Goal: Task Accomplishment & Management: Complete application form

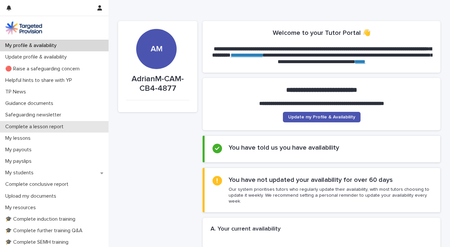
click at [31, 127] on p "Complete a lesson report" at bounding box center [36, 127] width 66 height 6
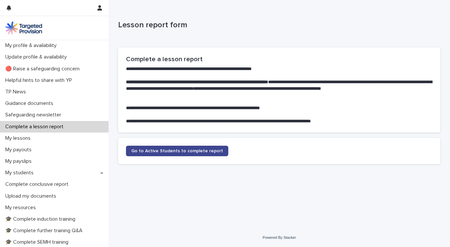
click at [170, 154] on link "Go to Active Students to complete report" at bounding box center [177, 151] width 102 height 11
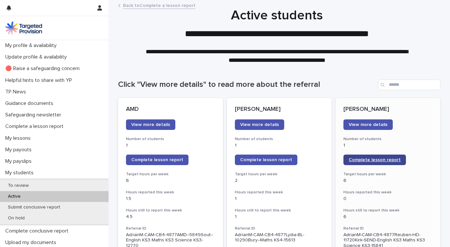
click at [357, 160] on span "Complete lesson report" at bounding box center [375, 160] width 52 height 5
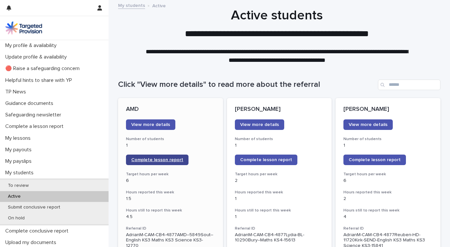
click at [144, 160] on span "Complete lesson report" at bounding box center [157, 160] width 52 height 5
